Goal: Information Seeking & Learning: Find specific fact

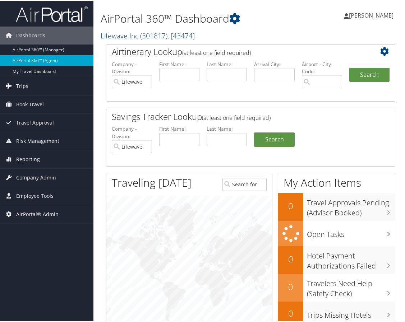
click at [26, 82] on span "Trips" at bounding box center [22, 85] width 12 height 18
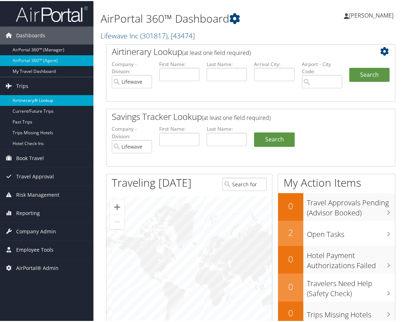
click at [27, 100] on link "Airtinerary® Lookup" at bounding box center [46, 99] width 93 height 11
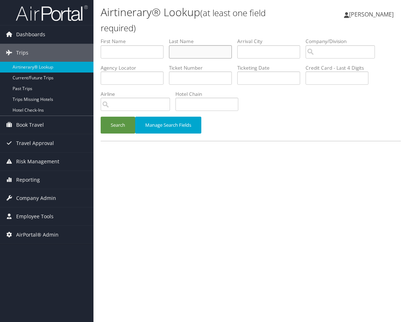
click at [205, 54] on input "text" at bounding box center [200, 51] width 63 height 13
type input "hansen"
click at [125, 50] on input "text" at bounding box center [132, 51] width 63 height 13
type input "steven"
click at [120, 128] on button "Search" at bounding box center [118, 125] width 34 height 17
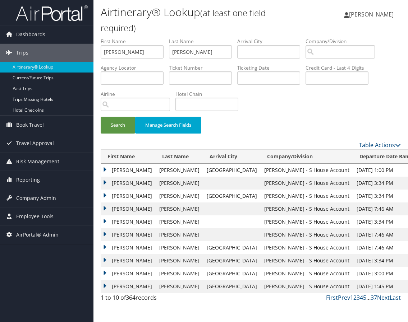
click at [106, 285] on td "Steven" at bounding box center [128, 286] width 55 height 13
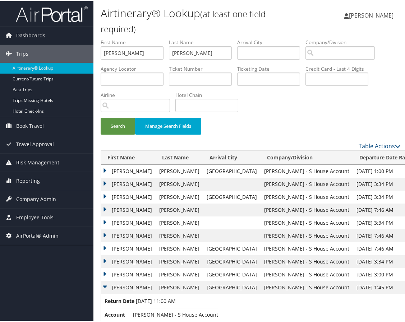
click at [101, 272] on td "Steven" at bounding box center [128, 273] width 55 height 13
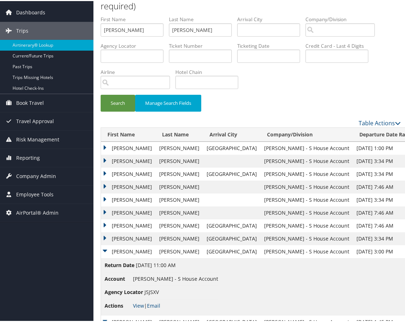
scroll to position [36, 0]
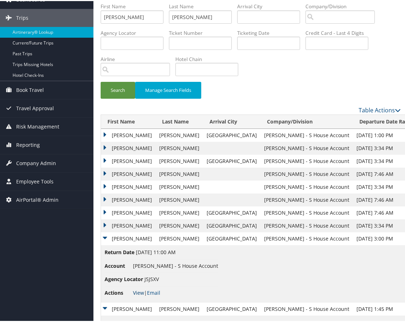
click at [137, 293] on link "View" at bounding box center [138, 291] width 11 height 7
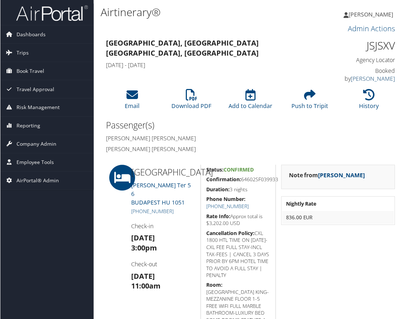
click at [381, 78] on link "[PERSON_NAME]" at bounding box center [373, 79] width 44 height 8
click at [379, 75] on link "[PERSON_NAME]" at bounding box center [373, 79] width 44 height 8
